Goal: Task Accomplishment & Management: Manage account settings

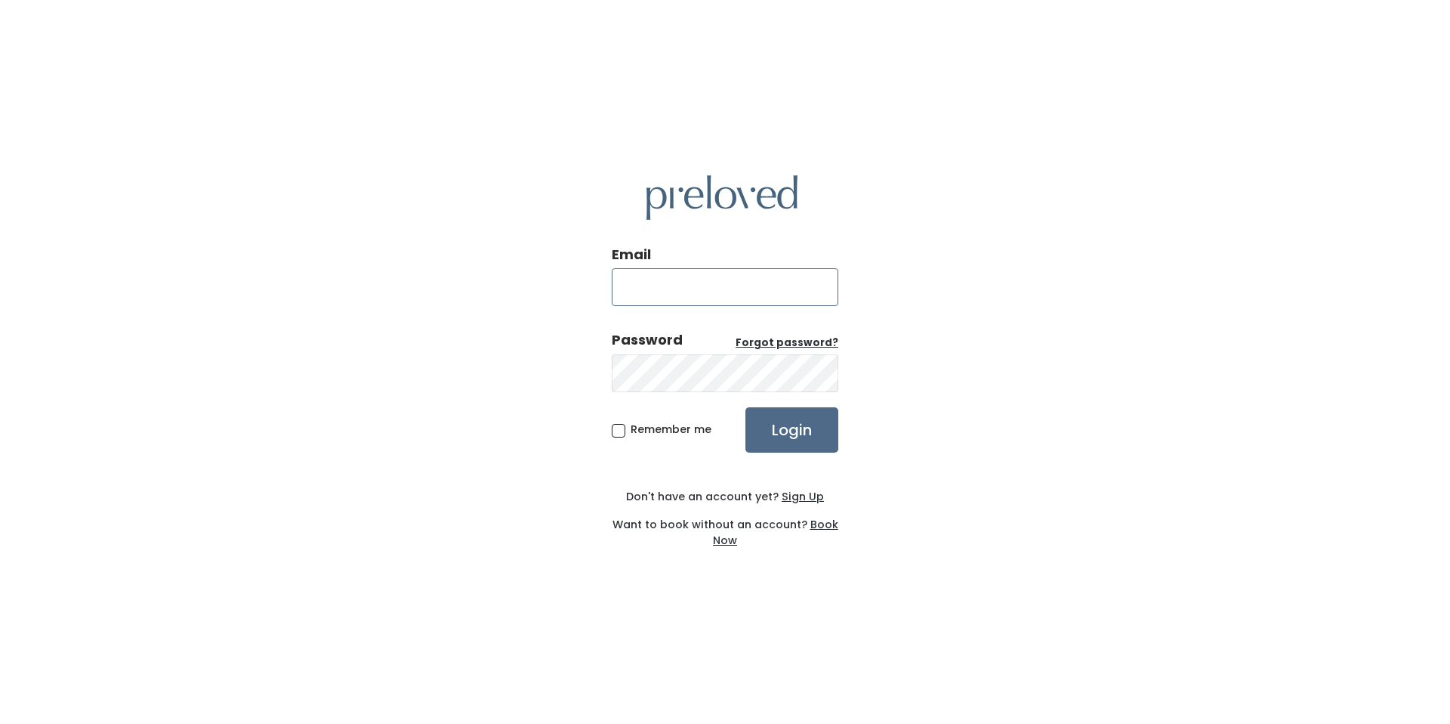
type input "[EMAIL_ADDRESS][PERSON_NAME][DOMAIN_NAME]"
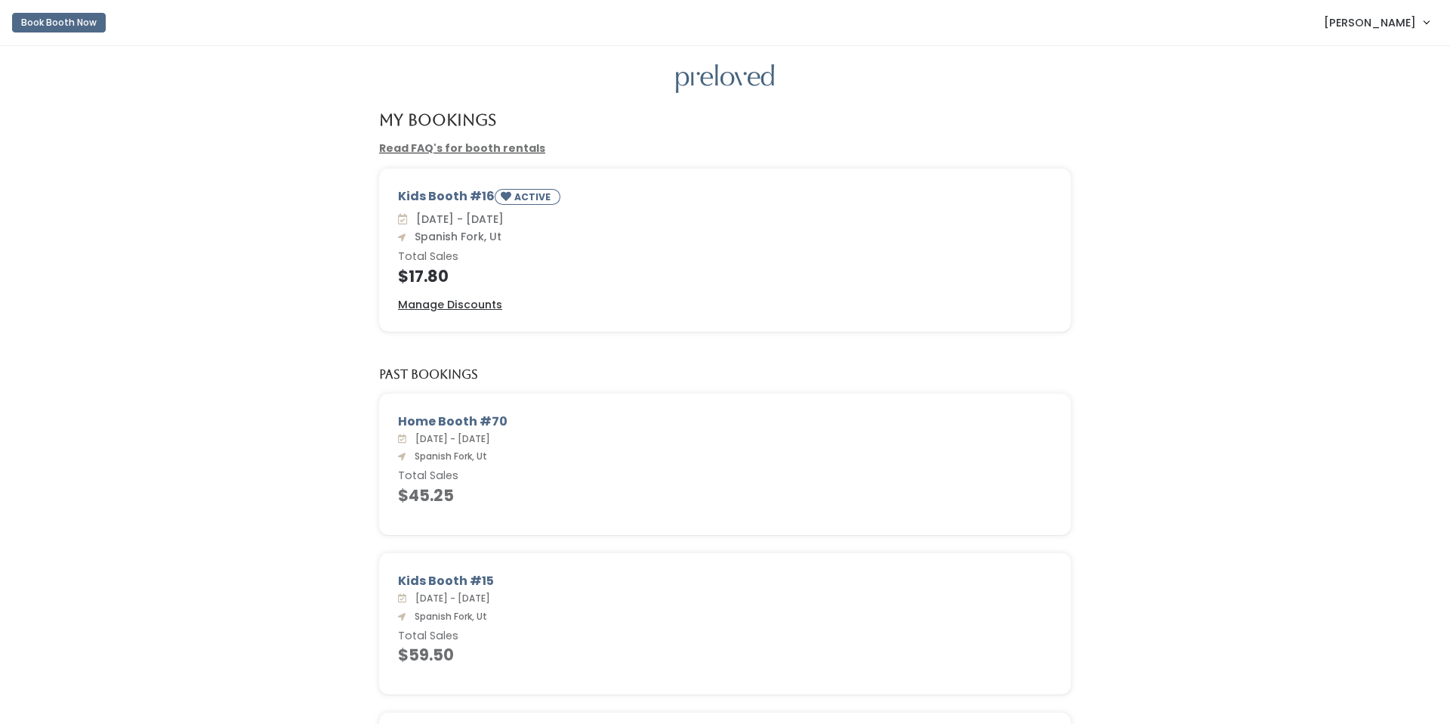
click at [1378, 21] on span "Aubriana Larsen" at bounding box center [1370, 22] width 92 height 17
click at [1328, 131] on icon "submit" at bounding box center [1328, 126] width 11 height 11
